Goal: Check status: Check status

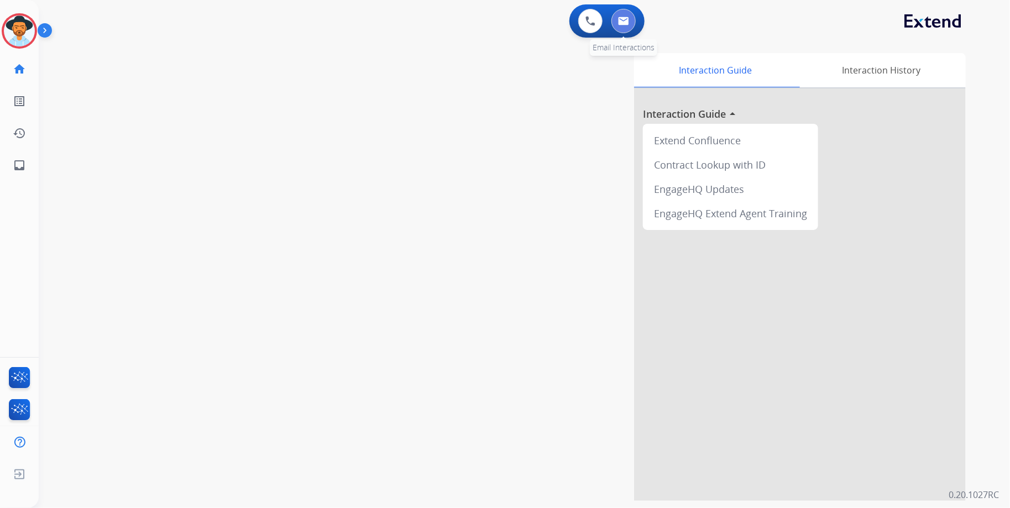
click at [615, 28] on button at bounding box center [623, 21] width 24 height 24
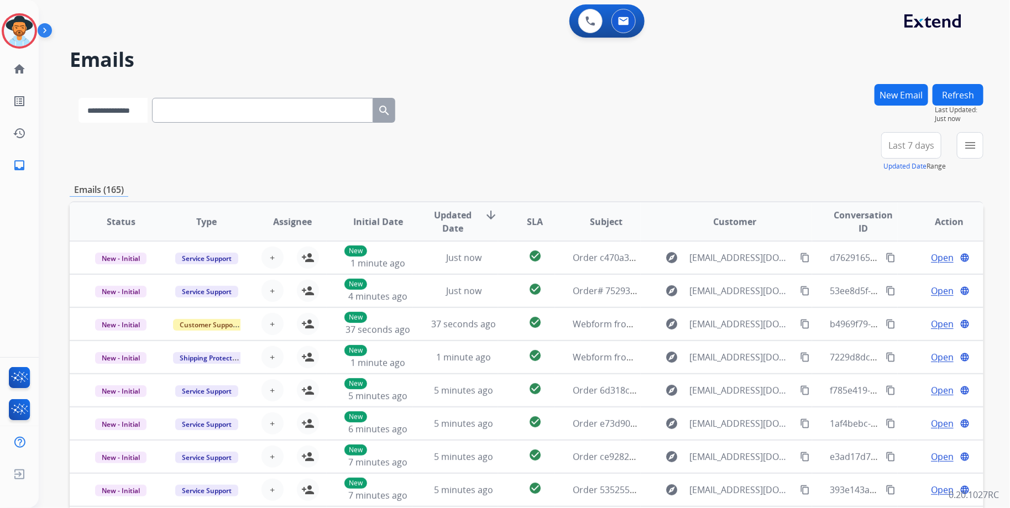
click at [128, 117] on select "**********" at bounding box center [112, 110] width 69 height 25
select select "**********"
click at [78, 98] on select "**********" at bounding box center [112, 110] width 69 height 25
click at [216, 114] on input "text" at bounding box center [263, 110] width 221 height 25
paste input "**********"
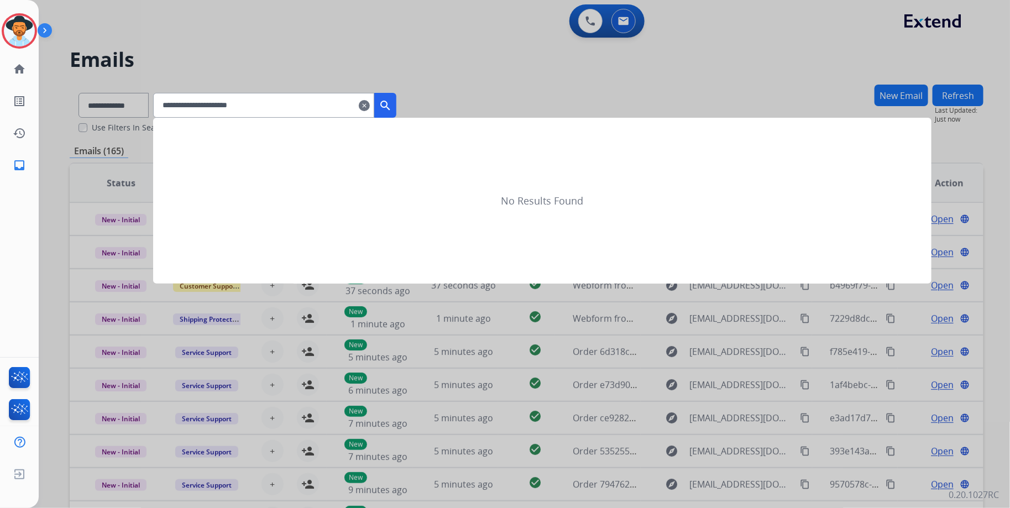
type input "**********"
click at [392, 99] on mat-icon "search" at bounding box center [385, 105] width 13 height 13
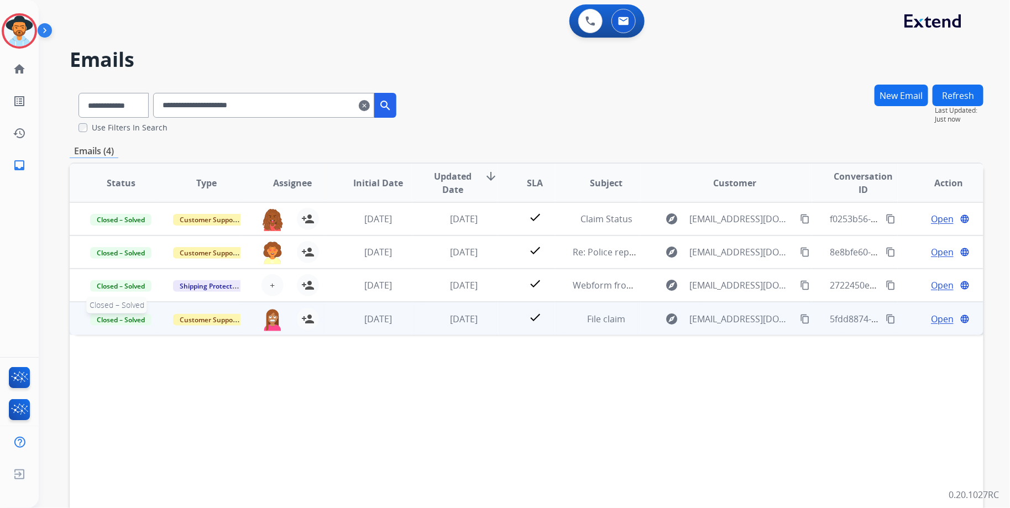
click at [143, 322] on span "Closed – Solved" at bounding box center [120, 320] width 61 height 12
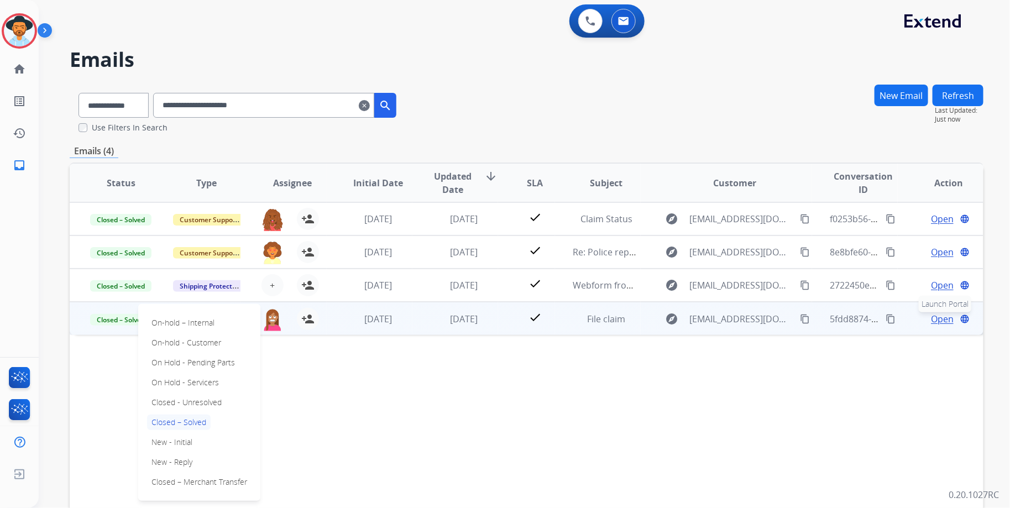
click at [961, 319] on mat-icon "language" at bounding box center [965, 319] width 10 height 10
click at [926, 325] on td "Open language" at bounding box center [941, 318] width 86 height 33
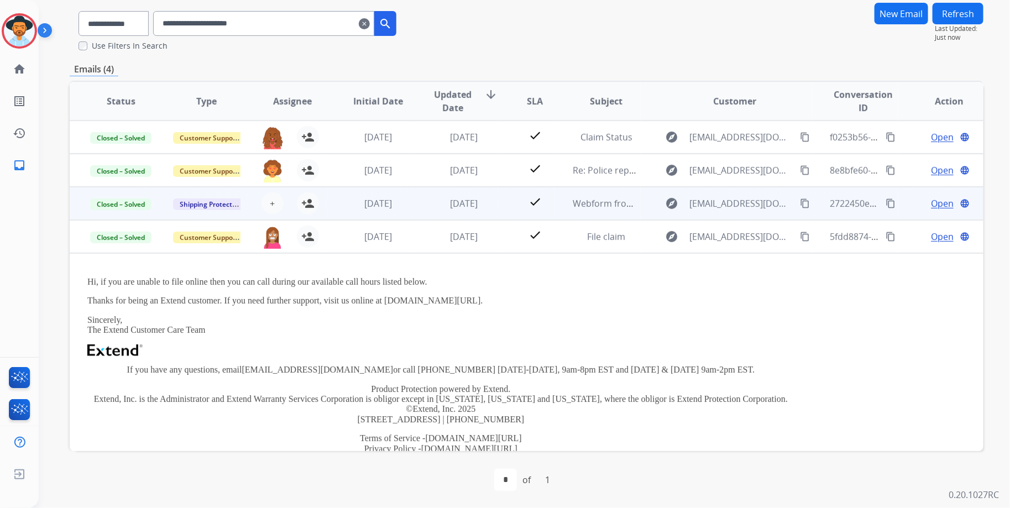
click at [931, 202] on span "Open" at bounding box center [942, 203] width 23 height 13
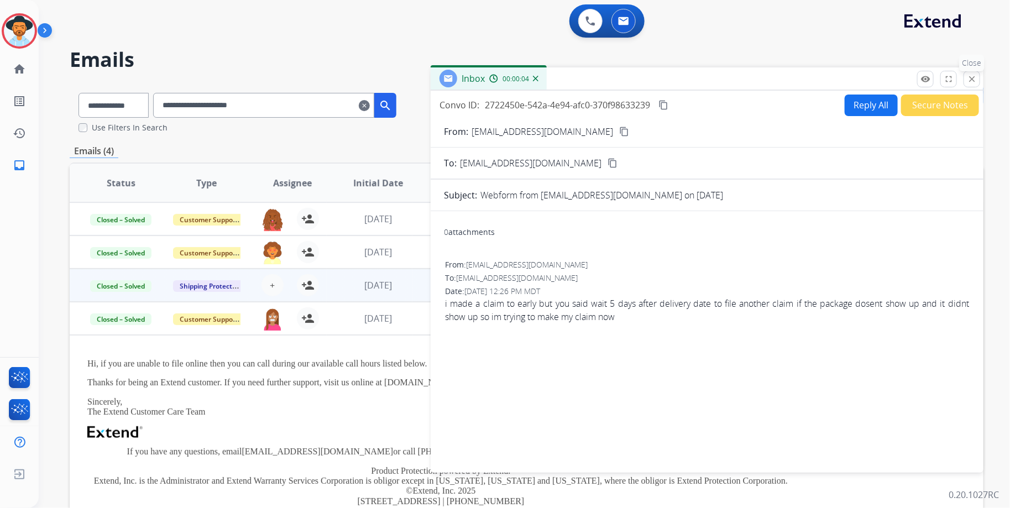
click at [974, 76] on mat-icon "close" at bounding box center [972, 79] width 10 height 10
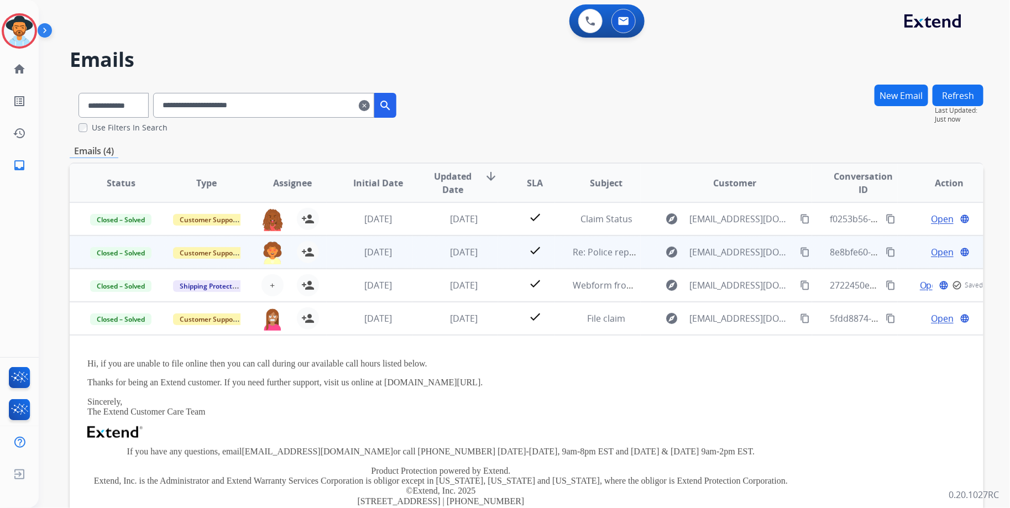
click at [931, 252] on span "Open" at bounding box center [942, 251] width 23 height 13
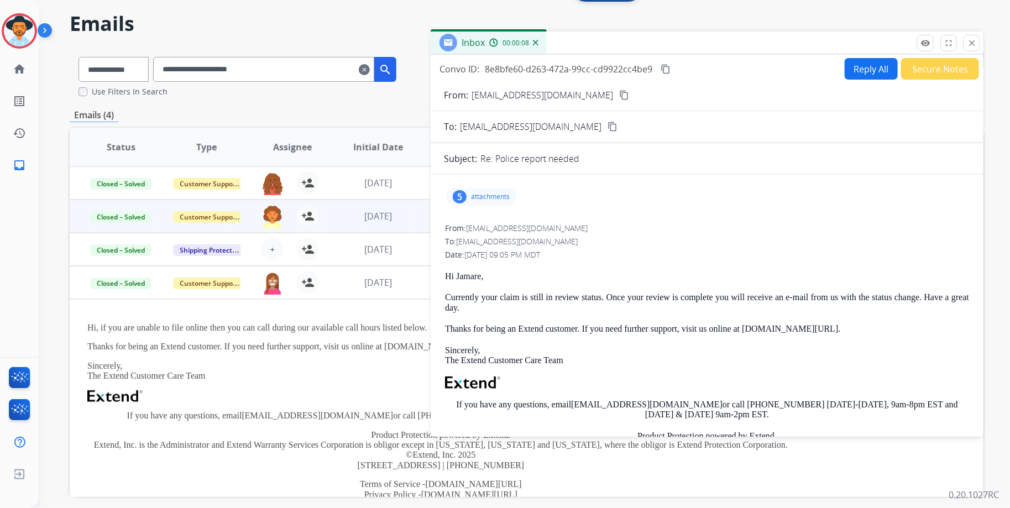
click at [483, 191] on div "5 attachments" at bounding box center [481, 197] width 70 height 18
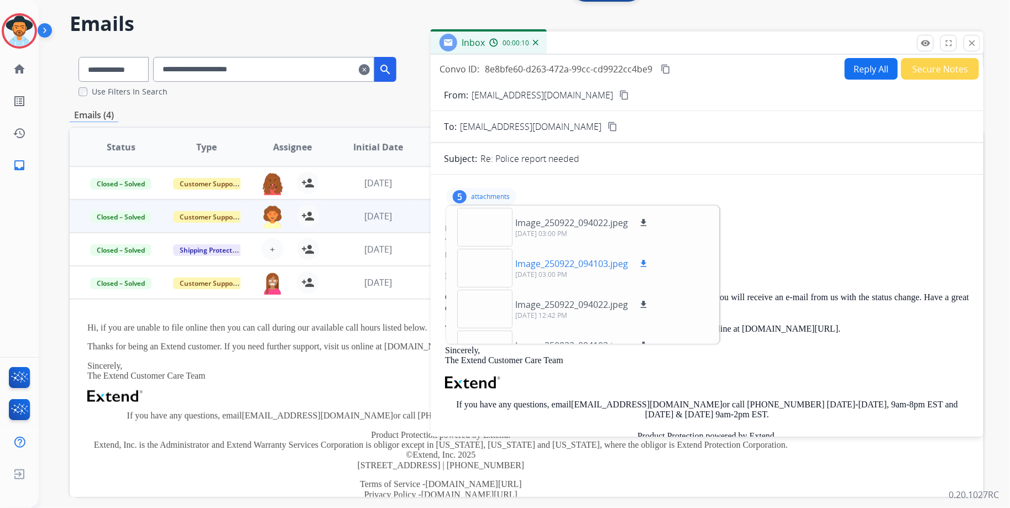
scroll to position [68, 0]
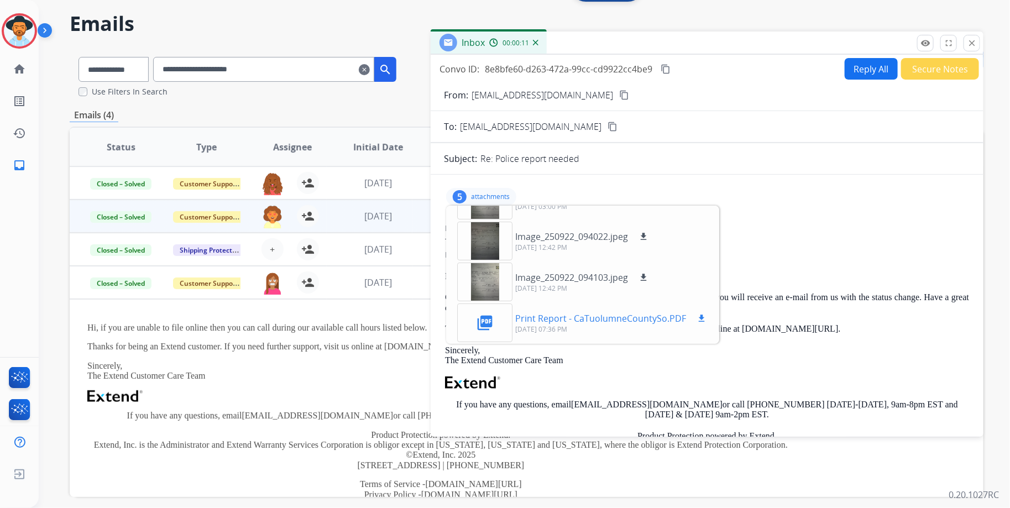
click at [548, 312] on p "Print Report - CaTuolumneCountySo.PDF" at bounding box center [600, 318] width 171 height 13
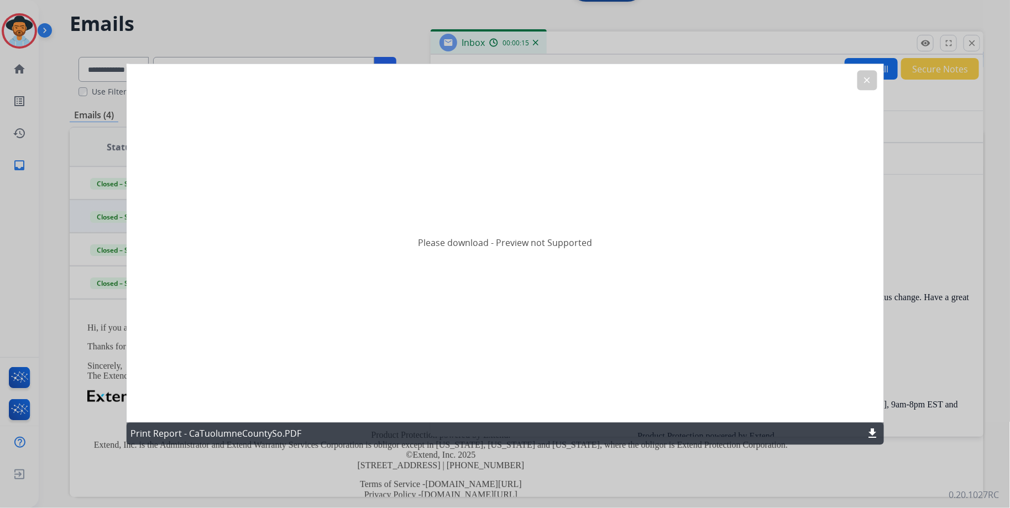
click at [873, 429] on mat-icon "download" at bounding box center [872, 433] width 13 height 13
drag, startPoint x: 868, startPoint y: 77, endPoint x: 689, endPoint y: 18, distance: 189.1
click at [868, 77] on mat-icon "clear" at bounding box center [867, 80] width 10 height 10
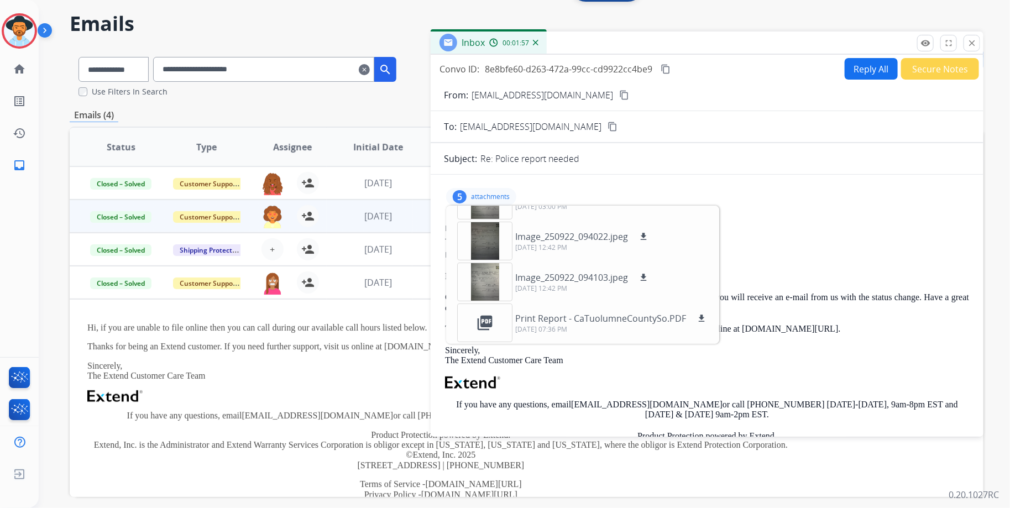
click at [831, 251] on div "Date: [DATE] 09:05 PM MDT" at bounding box center [707, 254] width 524 height 11
click at [809, 306] on p "Currently your claim is still in review status. Once your review is complete yo…" at bounding box center [707, 302] width 524 height 20
click at [825, 227] on div "From: [EMAIL_ADDRESS][DOMAIN_NAME] No specific user match" at bounding box center [707, 228] width 524 height 11
click at [814, 295] on p "Currently your claim is still in review status. Once your review is complete yo…" at bounding box center [707, 302] width 524 height 20
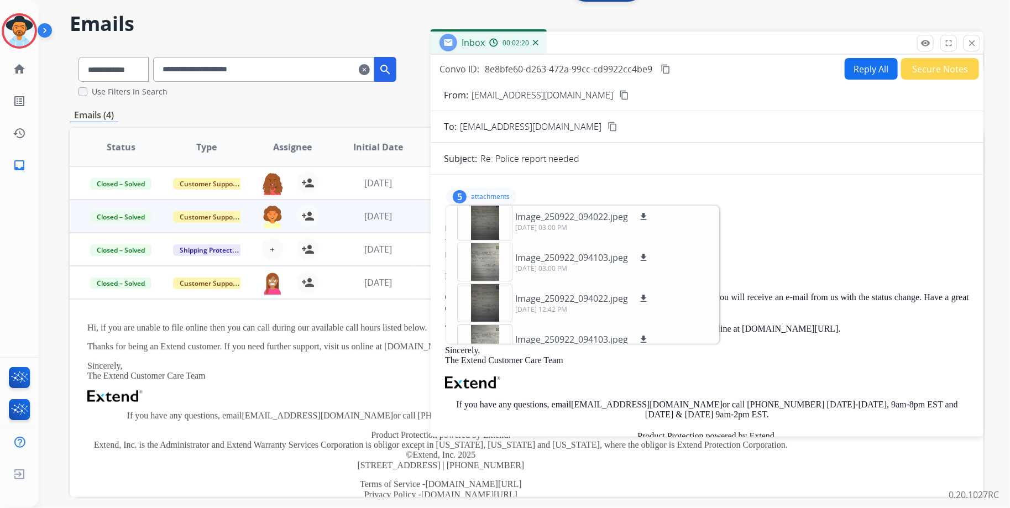
scroll to position [0, 0]
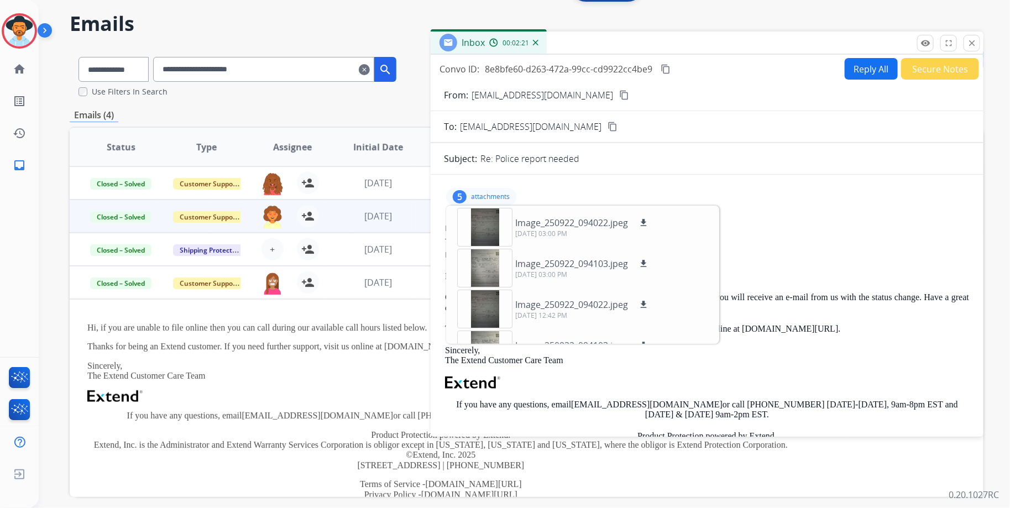
click at [804, 258] on div "Date: [DATE] 09:05 PM MDT" at bounding box center [707, 254] width 524 height 11
click at [799, 279] on p "Hi Jamare," at bounding box center [707, 276] width 524 height 10
click at [808, 277] on p "Hi Jamare," at bounding box center [707, 276] width 524 height 10
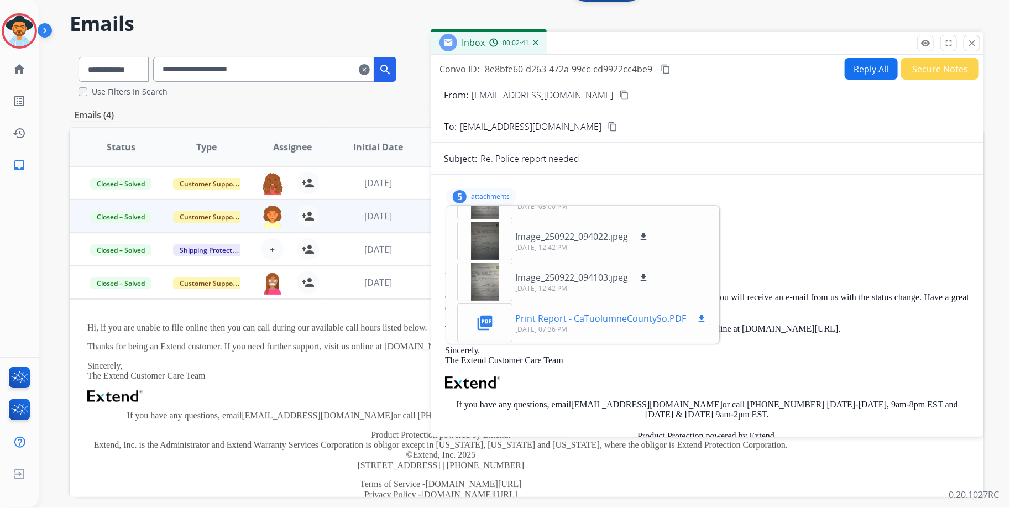
click at [609, 317] on p "Print Report - CaTuolumneCountySo.PDF" at bounding box center [600, 318] width 171 height 13
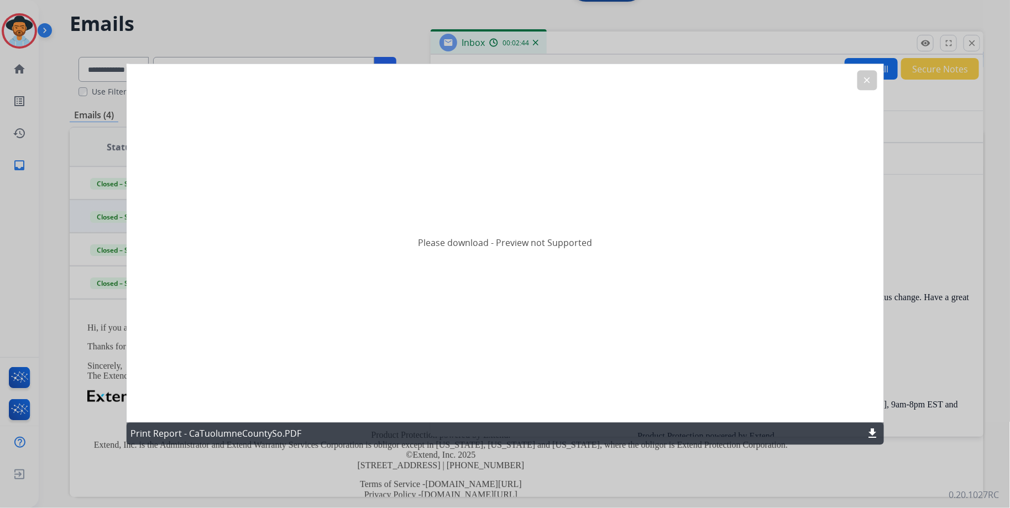
click at [863, 84] on mat-icon "clear" at bounding box center [867, 80] width 10 height 10
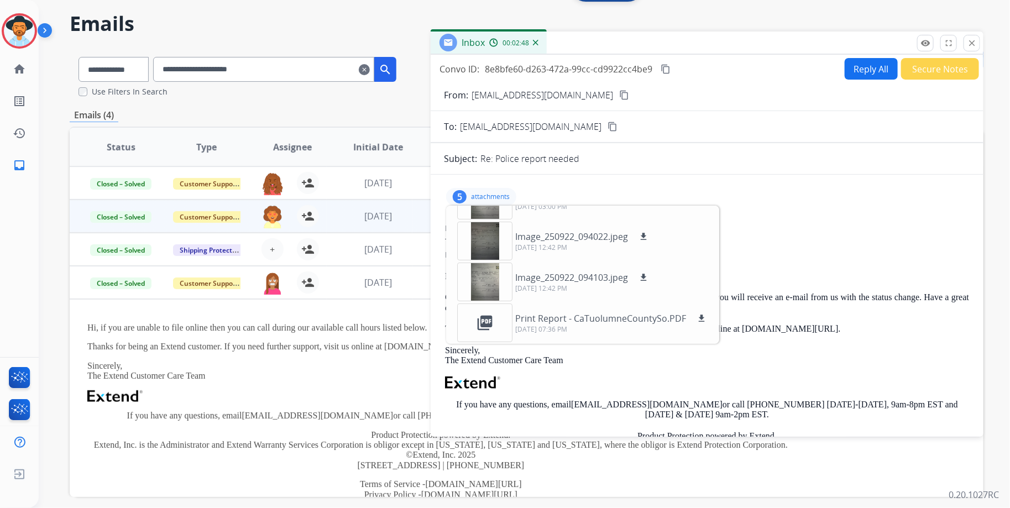
click at [818, 293] on p "Currently your claim is still in review status. Once your review is complete yo…" at bounding box center [707, 302] width 524 height 20
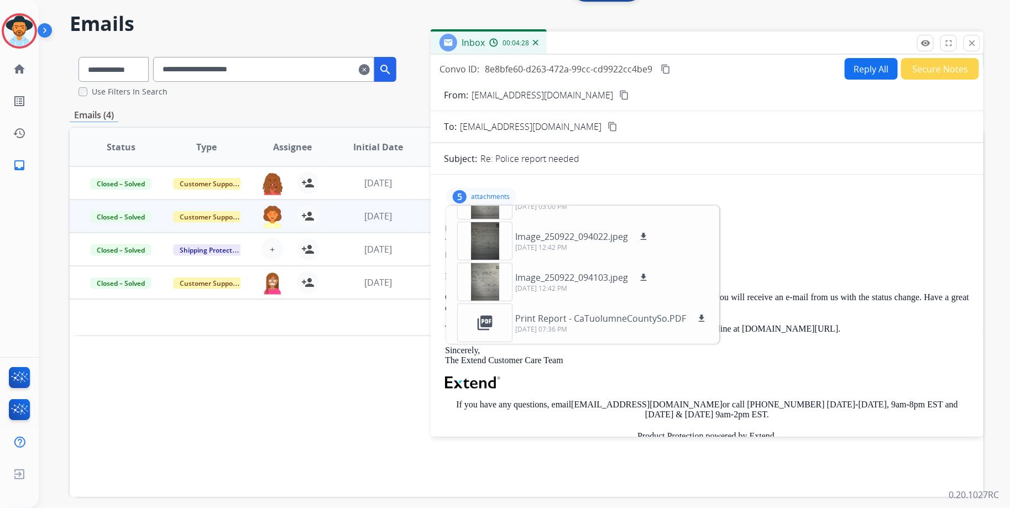
click at [258, 380] on div "Status Type Assignee Initial Date Updated Date arrow_downward SLA Subject Custo…" at bounding box center [527, 312] width 914 height 370
click at [63, 476] on span "Log out" at bounding box center [73, 476] width 26 height 11
